Goal: Information Seeking & Learning: Check status

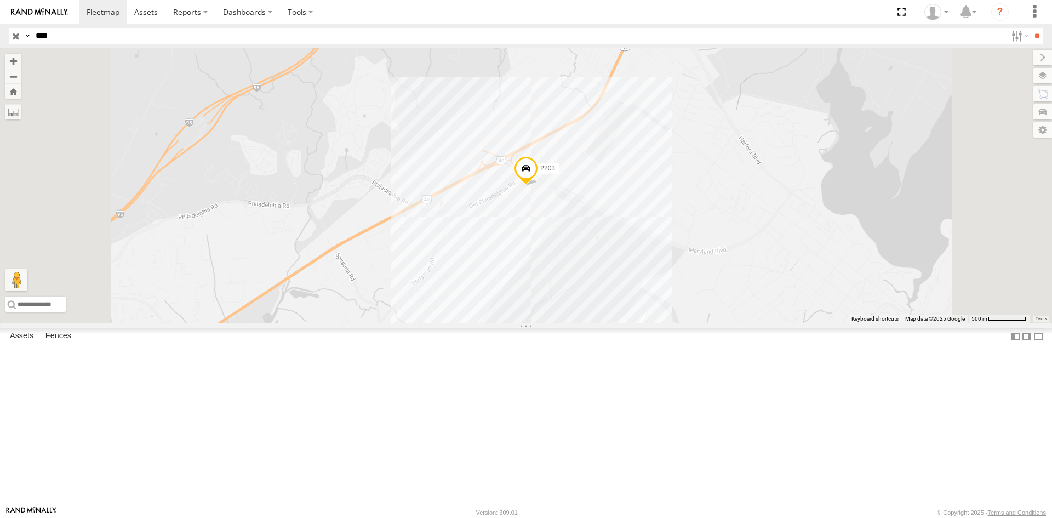
click at [13, 35] on input "button" at bounding box center [16, 36] width 14 height 16
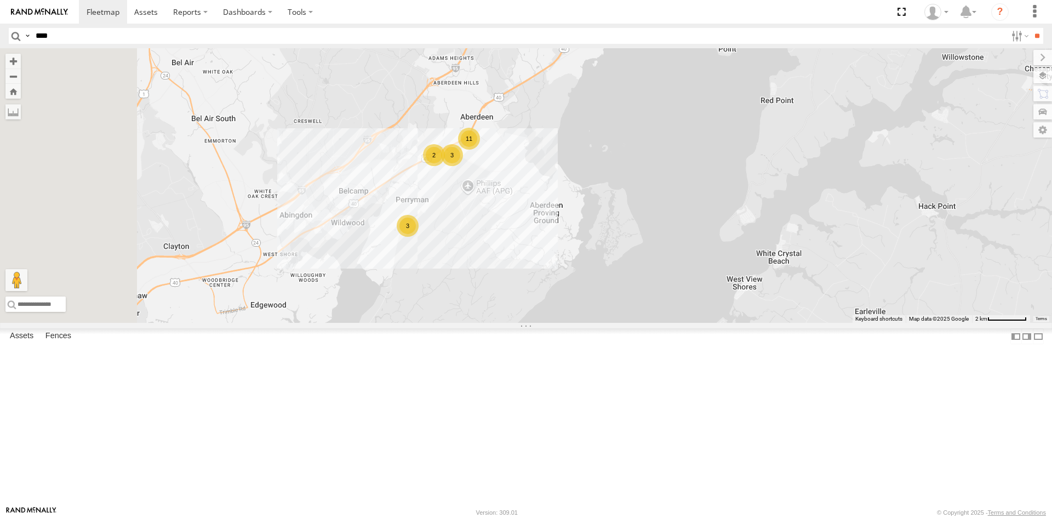
drag, startPoint x: 457, startPoint y: 307, endPoint x: 607, endPoint y: 280, distance: 152.5
click at [603, 280] on div "3 5 11 3 2 2201" at bounding box center [526, 185] width 1052 height 274
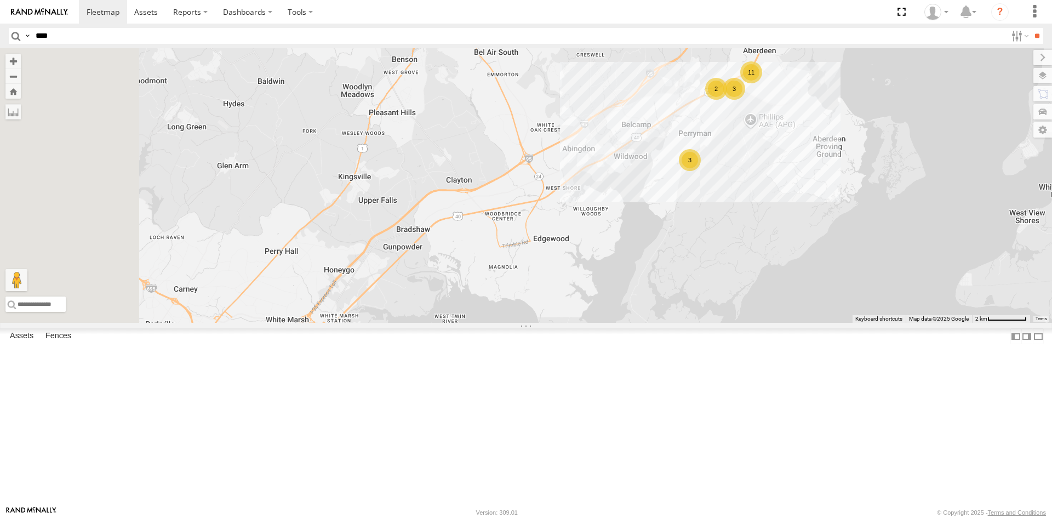
drag, startPoint x: 469, startPoint y: 401, endPoint x: 616, endPoint y: 196, distance: 252.2
click at [604, 211] on div "3 5 11 3 2 2201" at bounding box center [526, 185] width 1052 height 274
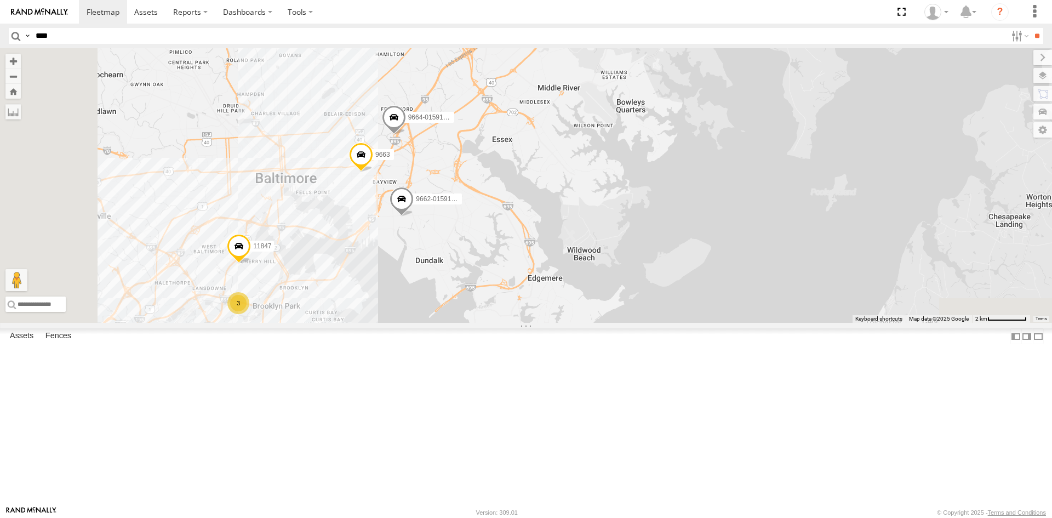
drag, startPoint x: 469, startPoint y: 375, endPoint x: 537, endPoint y: 228, distance: 161.3
click at [535, 230] on div "3 5 11 3 2 2201 9663 11847 9664-015910002288309 9661-015910002283565 3 9662-015…" at bounding box center [526, 185] width 1052 height 274
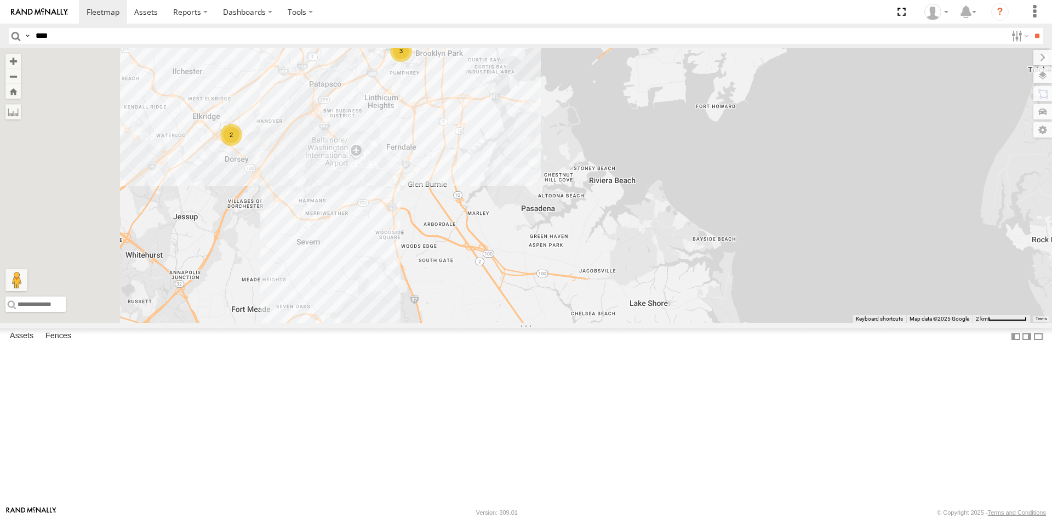
drag, startPoint x: 458, startPoint y: 302, endPoint x: 546, endPoint y: 222, distance: 118.6
click at [545, 222] on div "3 5 11 3 2 2201 9663 11847 9664-015910002288309 9661-015910002283565 3 9662-015…" at bounding box center [526, 185] width 1052 height 274
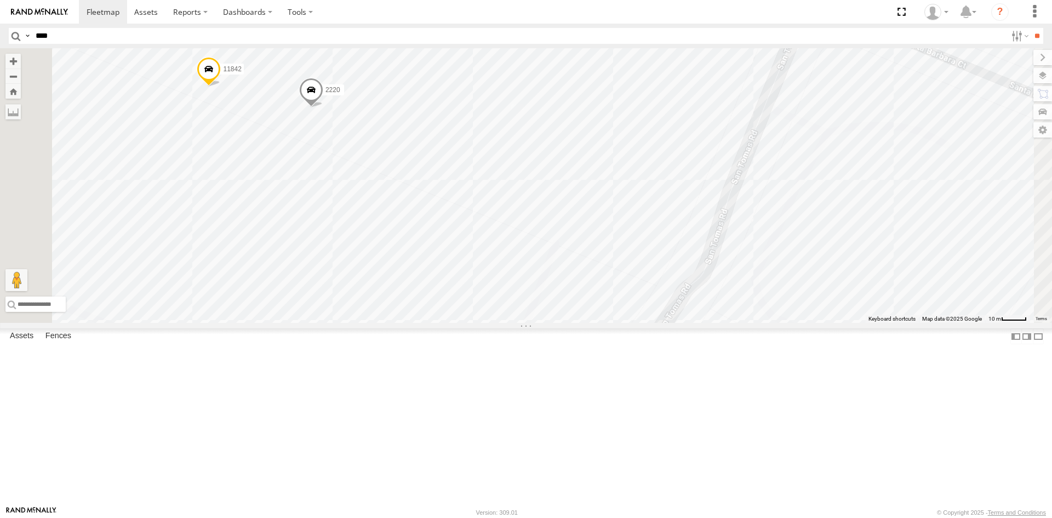
click at [78, 37] on input "****" at bounding box center [518, 36] width 975 height 16
type input "*****"
click at [1030, 28] on input "**" at bounding box center [1036, 36] width 13 height 16
click at [0, 0] on div "All Assets" at bounding box center [0, 0] width 0 height 0
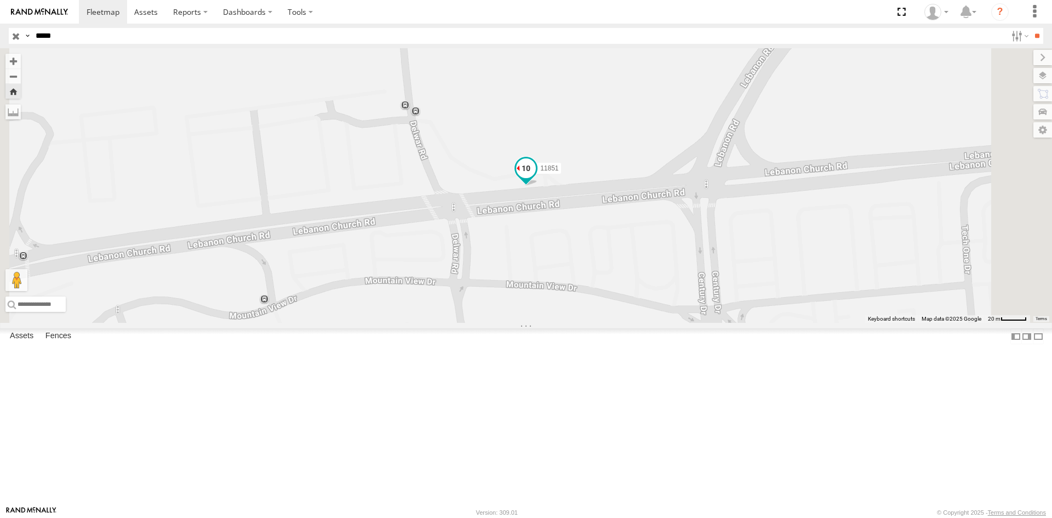
click at [536, 178] on span at bounding box center [526, 168] width 20 height 20
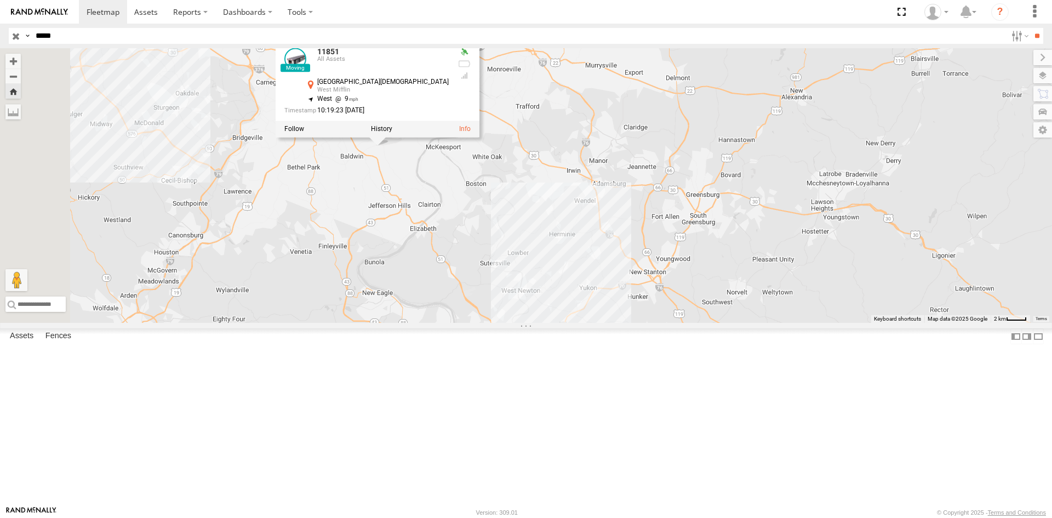
drag, startPoint x: 559, startPoint y: 199, endPoint x: 588, endPoint y: 229, distance: 41.8
click at [588, 229] on div "11851 11851 All Assets [GEOGRAPHIC_DATA][DEMOGRAPHIC_DATA] 40.34838 , -79.94657…" at bounding box center [526, 185] width 1052 height 274
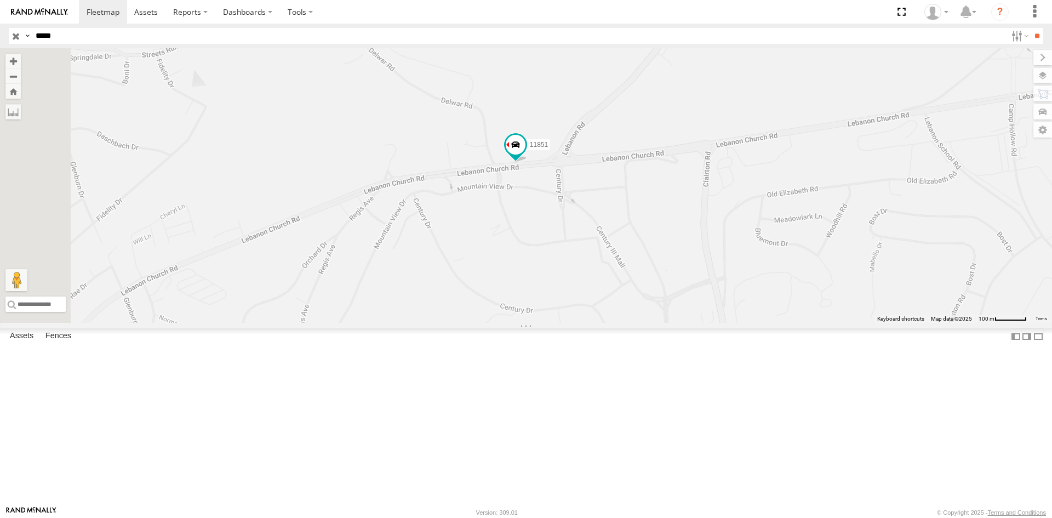
drag, startPoint x: 597, startPoint y: 329, endPoint x: 632, endPoint y: 305, distance: 42.4
click at [631, 305] on div "11851" at bounding box center [526, 185] width 1052 height 274
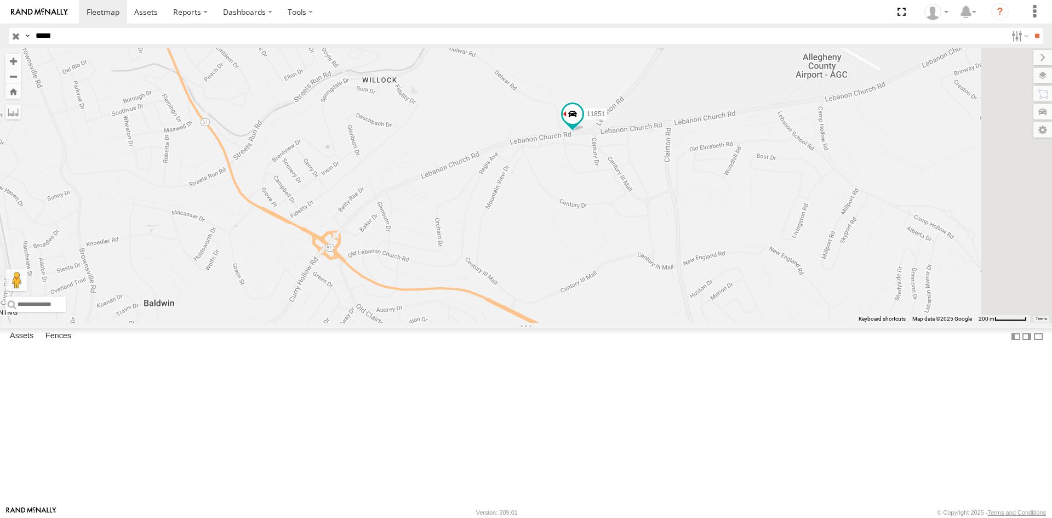
drag, startPoint x: 537, startPoint y: 341, endPoint x: 602, endPoint y: 288, distance: 84.1
click at [602, 288] on div "11851" at bounding box center [526, 185] width 1052 height 274
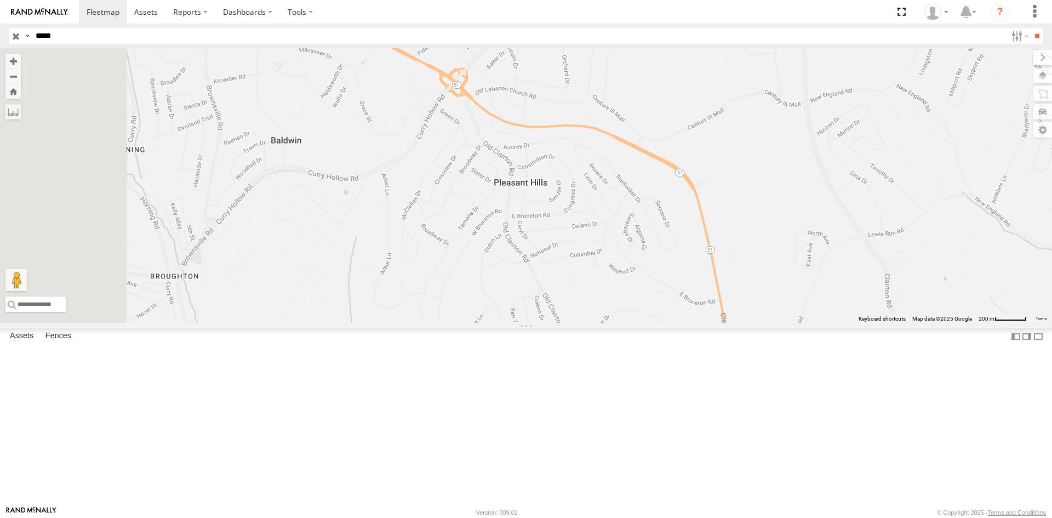
drag, startPoint x: 513, startPoint y: 395, endPoint x: 641, endPoint y: 232, distance: 208.0
click at [641, 232] on div "11851" at bounding box center [526, 185] width 1052 height 274
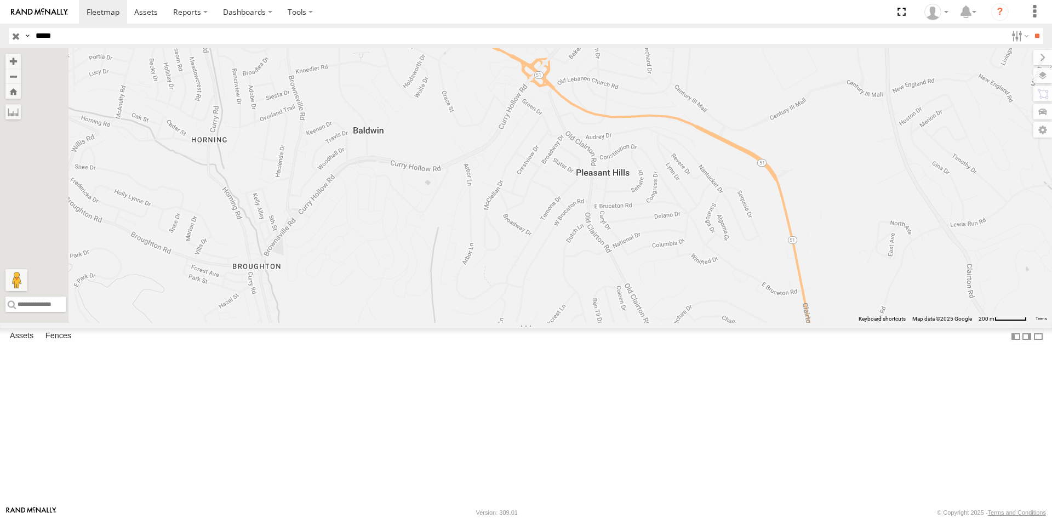
drag, startPoint x: 431, startPoint y: 285, endPoint x: 515, endPoint y: 275, distance: 85.5
click at [515, 275] on div "11851" at bounding box center [526, 185] width 1052 height 274
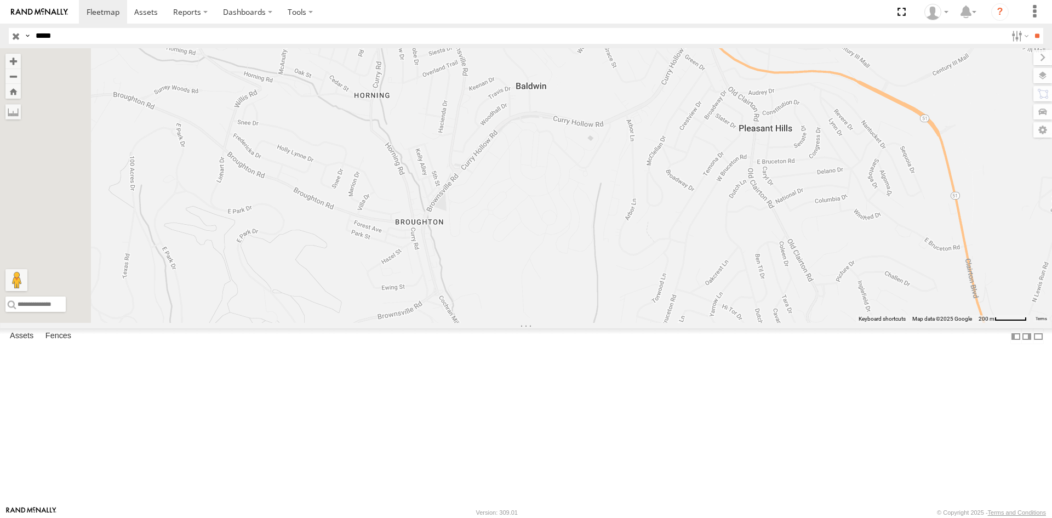
drag, startPoint x: 450, startPoint y: 316, endPoint x: 593, endPoint y: 290, distance: 145.3
click at [593, 290] on div "11851" at bounding box center [526, 185] width 1052 height 274
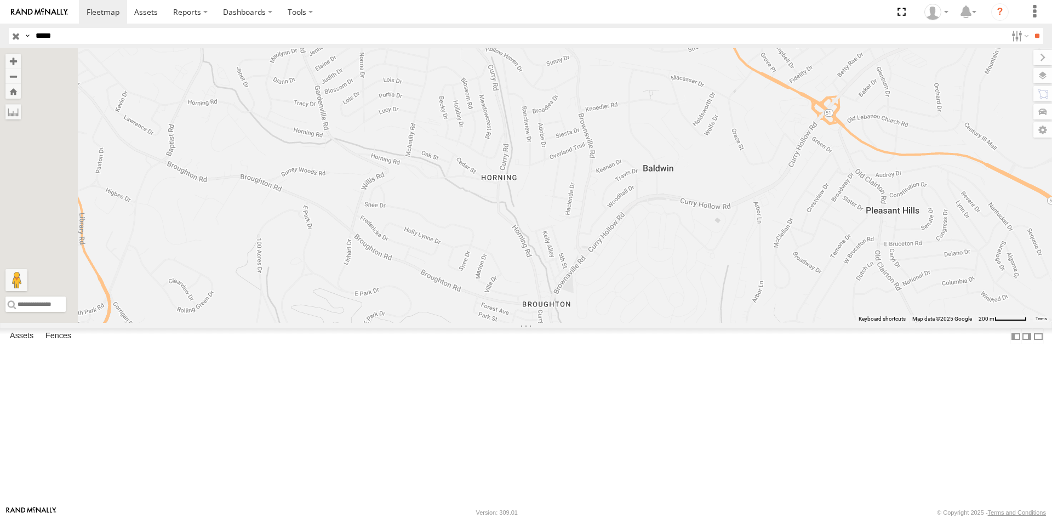
drag, startPoint x: 460, startPoint y: 322, endPoint x: 590, endPoint y: 404, distance: 154.1
click at [590, 323] on div "11851" at bounding box center [526, 185] width 1052 height 274
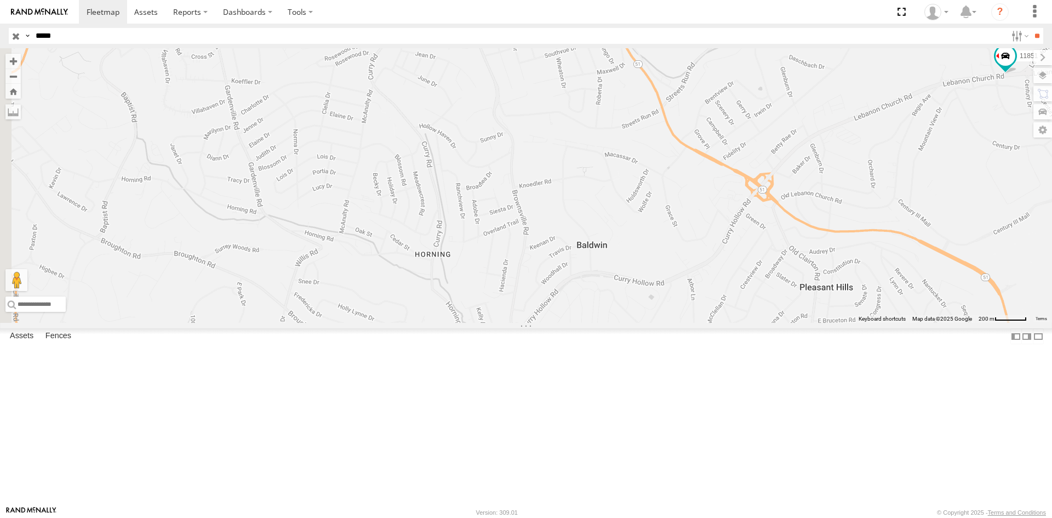
drag, startPoint x: 563, startPoint y: 302, endPoint x: 496, endPoint y: 378, distance: 102.1
click at [496, 323] on div "11851" at bounding box center [526, 185] width 1052 height 274
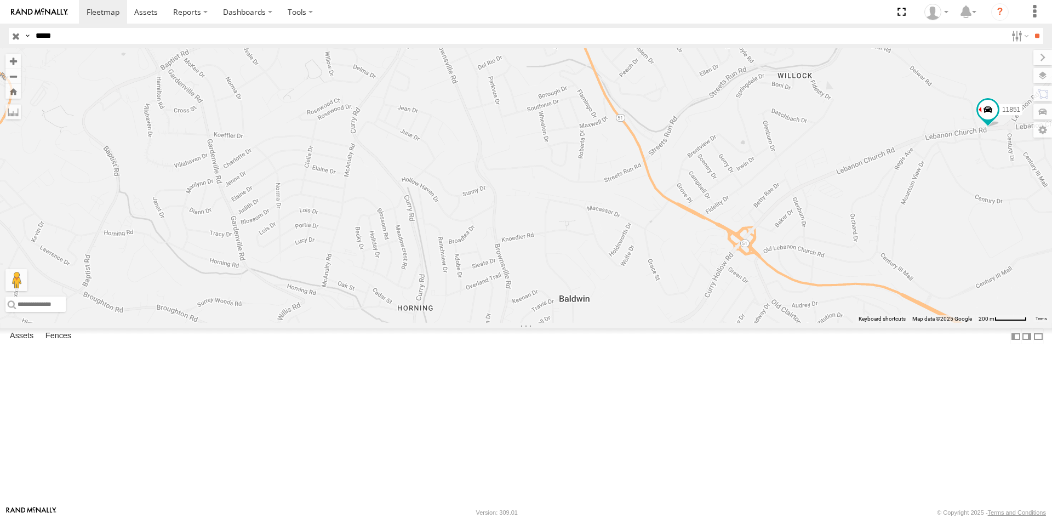
drag, startPoint x: 527, startPoint y: 288, endPoint x: 489, endPoint y: 348, distance: 71.4
click at [489, 323] on div "11851" at bounding box center [526, 185] width 1052 height 274
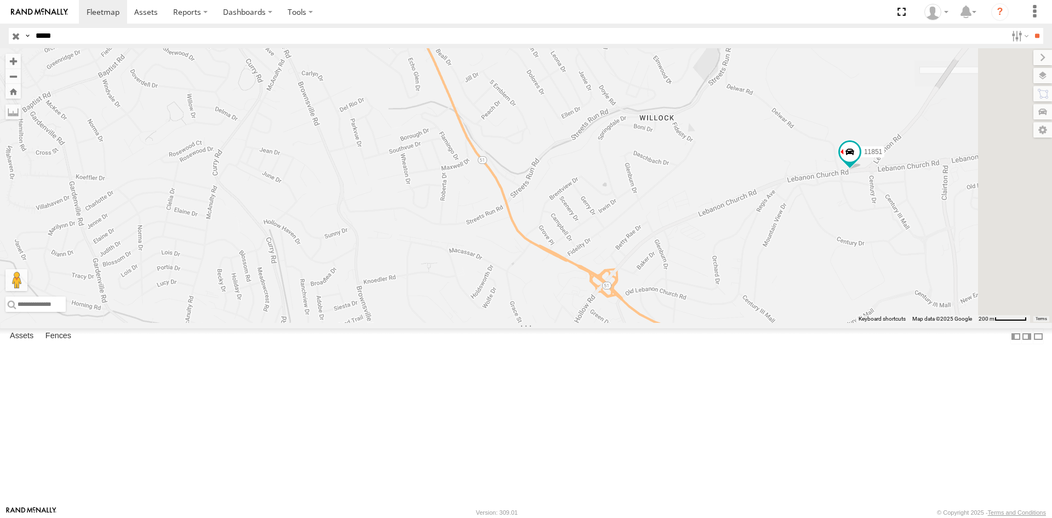
drag, startPoint x: 789, startPoint y: 254, endPoint x: 631, endPoint y: 297, distance: 164.1
click at [632, 297] on div "11851" at bounding box center [526, 185] width 1052 height 274
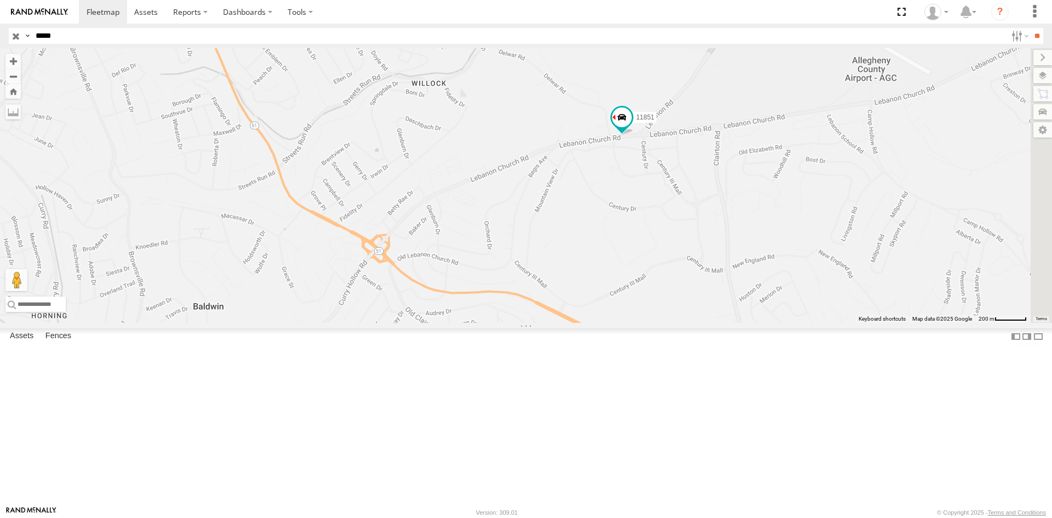
drag, startPoint x: 905, startPoint y: 318, endPoint x: 730, endPoint y: 272, distance: 181.7
click at [730, 272] on div "11851" at bounding box center [526, 185] width 1052 height 274
